Goal: Find specific page/section: Find specific page/section

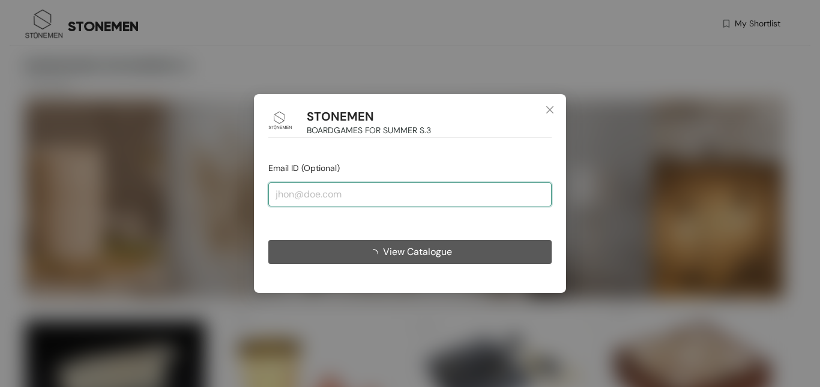
click at [391, 201] on input "email" at bounding box center [409, 194] width 283 height 24
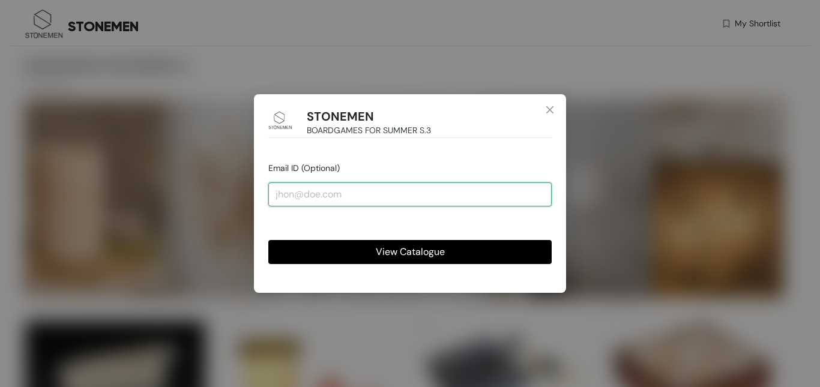
type input "[EMAIL_ADDRESS][DOMAIN_NAME]"
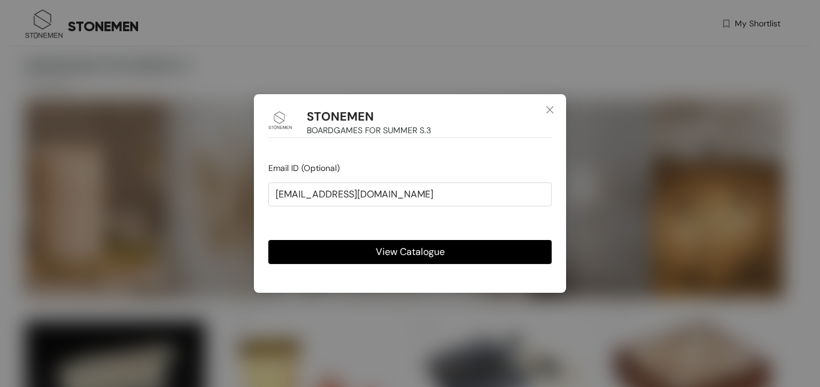
click at [400, 255] on span "View Catalogue" at bounding box center [410, 251] width 69 height 15
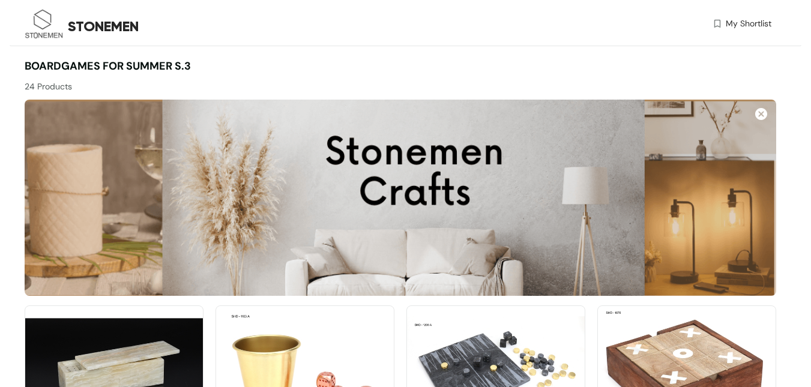
click at [41, 27] on img at bounding box center [44, 24] width 39 height 39
click at [96, 35] on span "STONEMEN" at bounding box center [103, 27] width 71 height 22
click at [94, 17] on span "STONEMEN" at bounding box center [103, 27] width 71 height 22
click at [45, 17] on img at bounding box center [44, 24] width 39 height 39
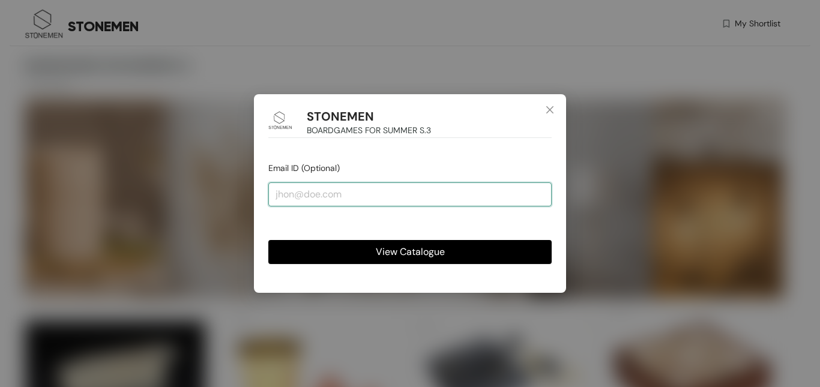
click at [335, 188] on input "email" at bounding box center [409, 194] width 283 height 24
type input "[EMAIL_ADDRESS][DOMAIN_NAME]"
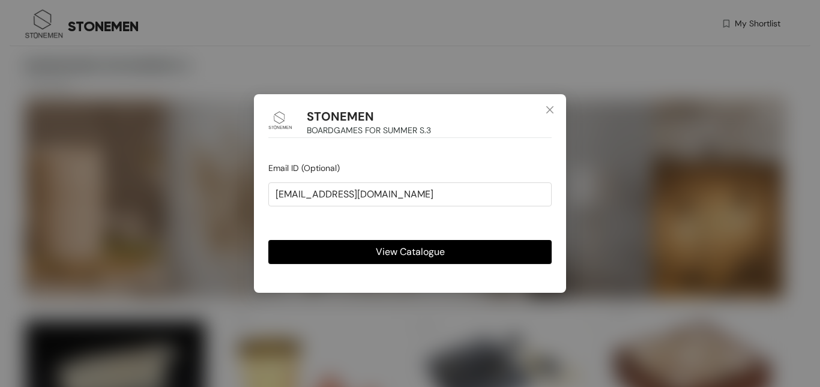
click at [388, 258] on span "View Catalogue" at bounding box center [410, 251] width 69 height 15
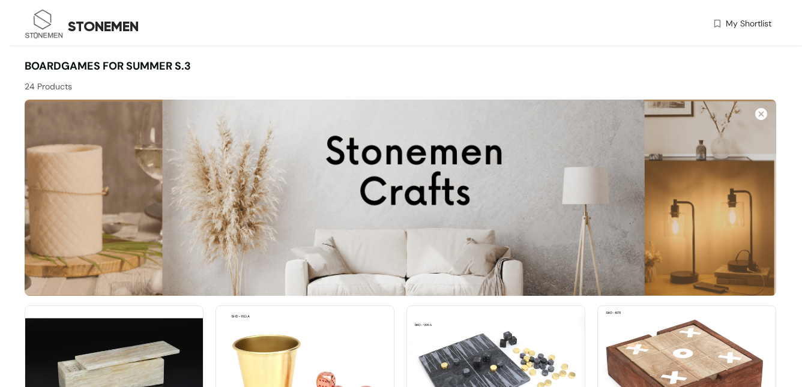
click at [755, 23] on span "My Shortlist" at bounding box center [749, 23] width 46 height 13
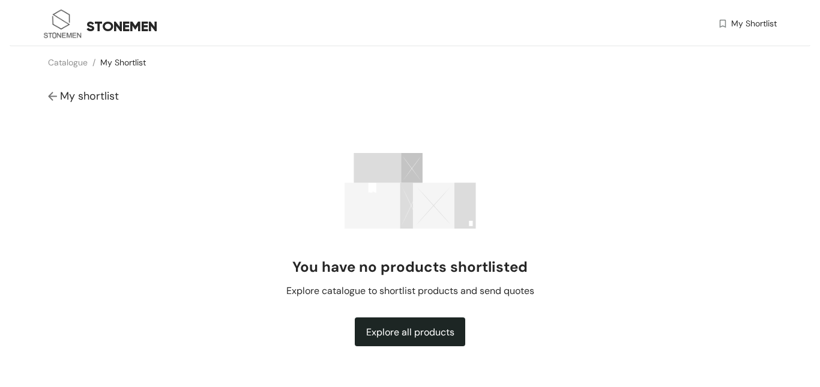
click at [97, 96] on span "My shortlist" at bounding box center [89, 96] width 59 height 14
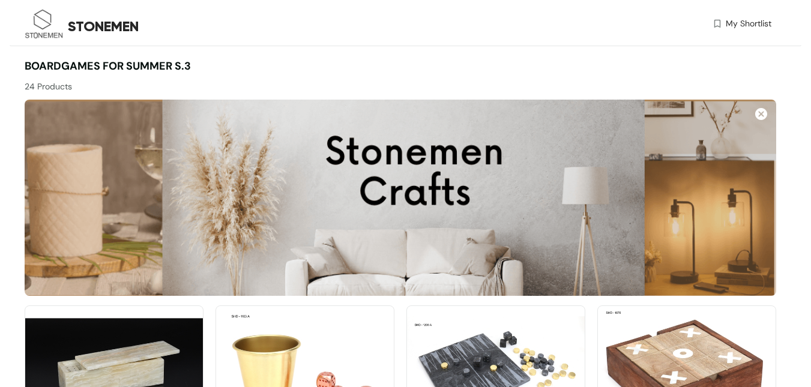
click at [759, 29] on span "My Shortlist" at bounding box center [749, 23] width 46 height 13
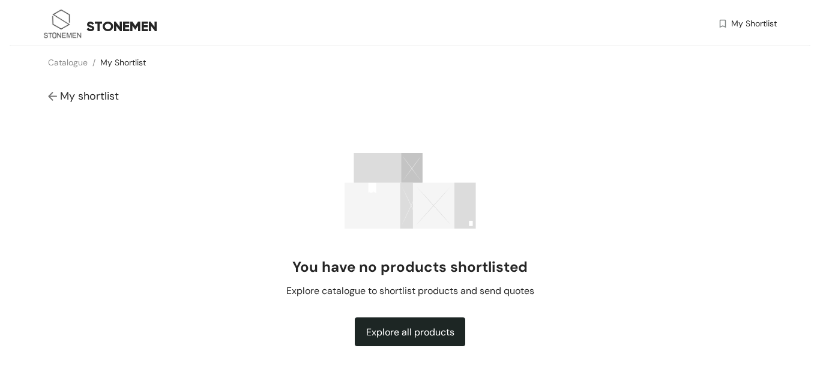
click at [428, 331] on span "Explore all products" at bounding box center [410, 332] width 88 height 15
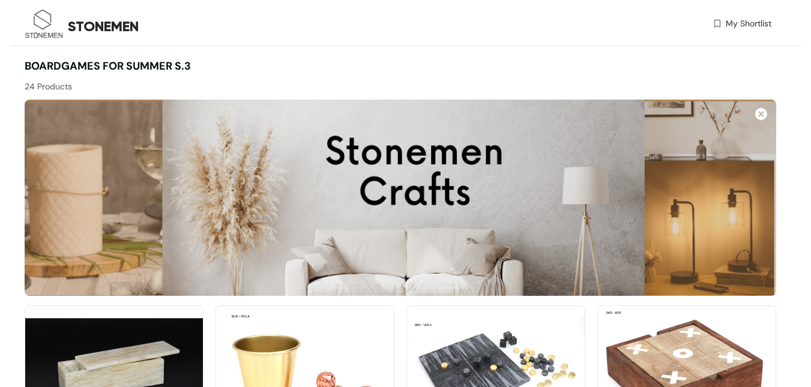
click at [735, 19] on span "My Shortlist" at bounding box center [749, 23] width 46 height 13
